Goal: Task Accomplishment & Management: Use online tool/utility

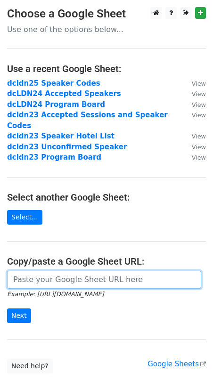
click at [80, 271] on input "url" at bounding box center [104, 280] width 194 height 18
paste input "[URL][DOMAIN_NAME]"
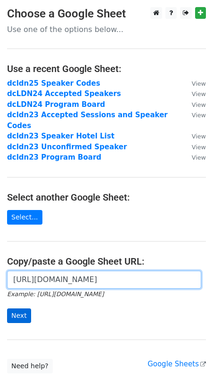
type input "[URL][DOMAIN_NAME]"
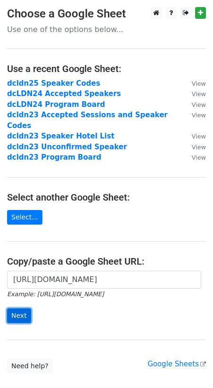
click at [24, 309] on input "Next" at bounding box center [19, 315] width 24 height 15
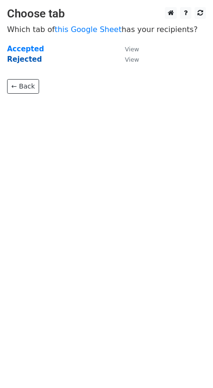
click at [29, 61] on strong "Rejected" at bounding box center [24, 59] width 35 height 8
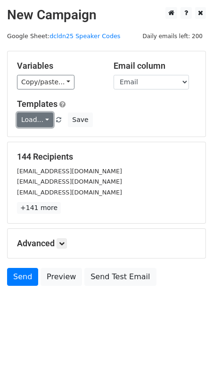
click at [47, 119] on link "Load..." at bounding box center [35, 119] width 36 height 15
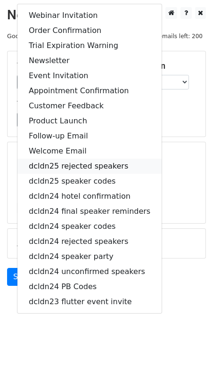
click at [66, 162] on link "dcldn25 rejected speakers" at bounding box center [89, 166] width 144 height 15
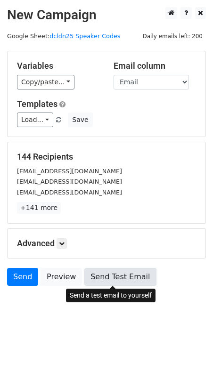
click at [107, 275] on link "Send Test Email" at bounding box center [120, 277] width 72 height 18
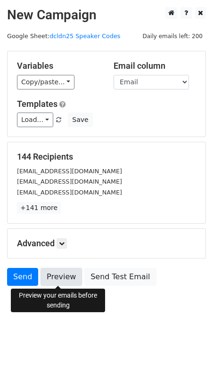
click at [63, 276] on link "Preview" at bounding box center [60, 277] width 41 height 18
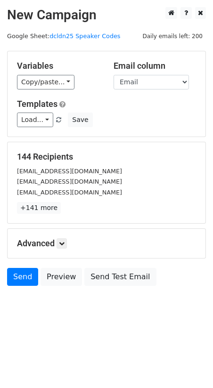
click at [183, 288] on div "Send Preview Send Test Email" at bounding box center [106, 279] width 213 height 23
click at [22, 277] on link "Send" at bounding box center [22, 277] width 31 height 18
